Goal: Task Accomplishment & Management: Use online tool/utility

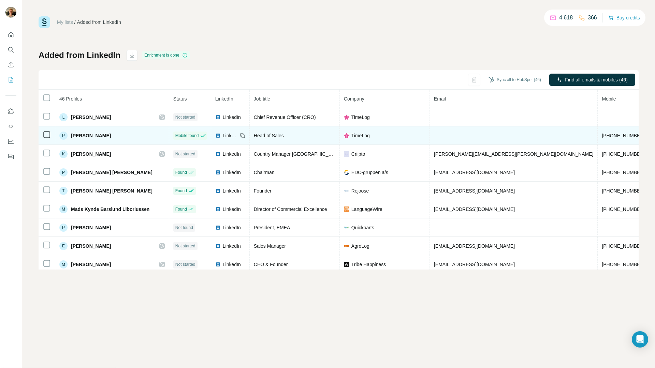
click at [146, 135] on div "P [PERSON_NAME]" at bounding box center [111, 136] width 105 height 8
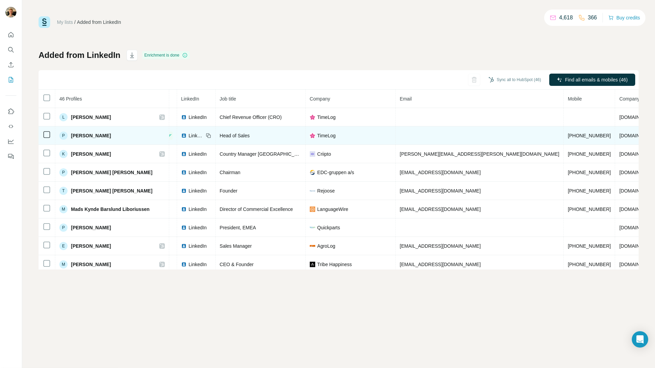
click at [549, 127] on tr "P [PERSON_NAME] Mobile found LinkedIn Head of Sales TimeLog [PHONE_NUMBER] [DOM…" at bounding box center [387, 136] width 767 height 18
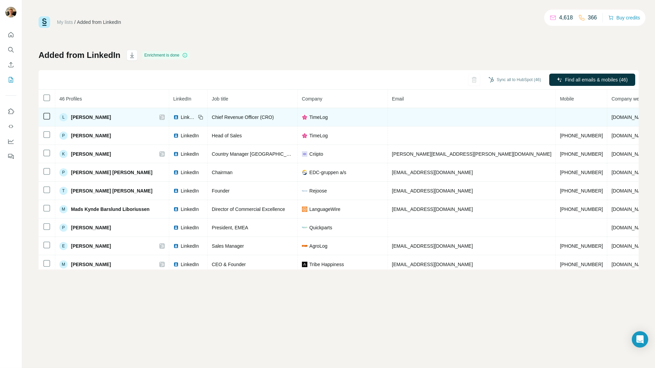
scroll to position [0, 0]
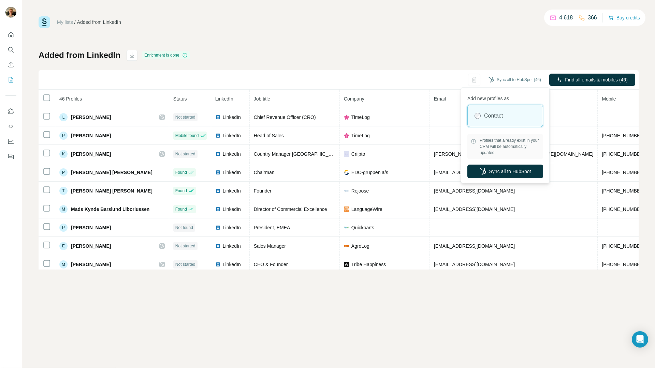
click at [518, 74] on div "Sync all to HubSpot (46)" at bounding box center [515, 80] width 62 height 12
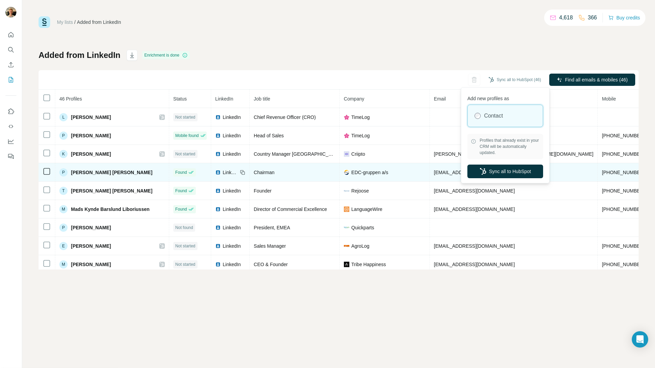
click at [502, 172] on button "Sync all to HubSpot" at bounding box center [505, 172] width 76 height 14
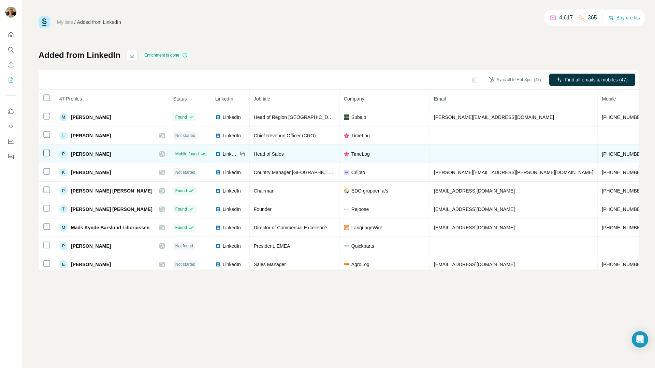
click at [159, 154] on div at bounding box center [161, 153] width 5 height 5
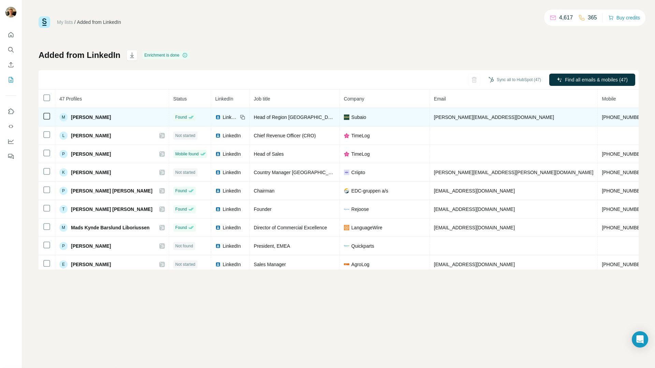
click at [48, 112] on icon at bounding box center [47, 116] width 8 height 8
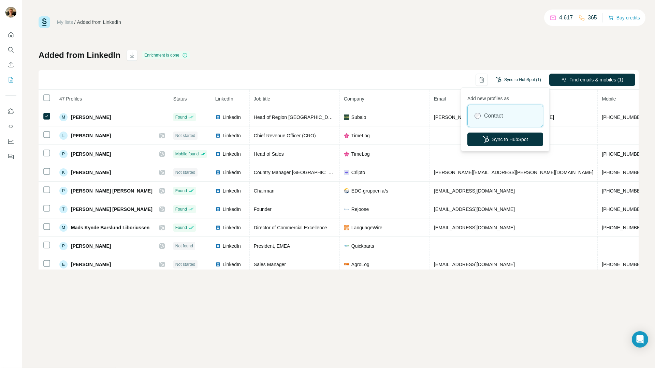
click at [511, 81] on button "Sync to HubSpot (1)" at bounding box center [518, 80] width 55 height 10
click at [498, 136] on button "Sync to HubSpot" at bounding box center [505, 140] width 76 height 14
